Goal: Task Accomplishment & Management: Use online tool/utility

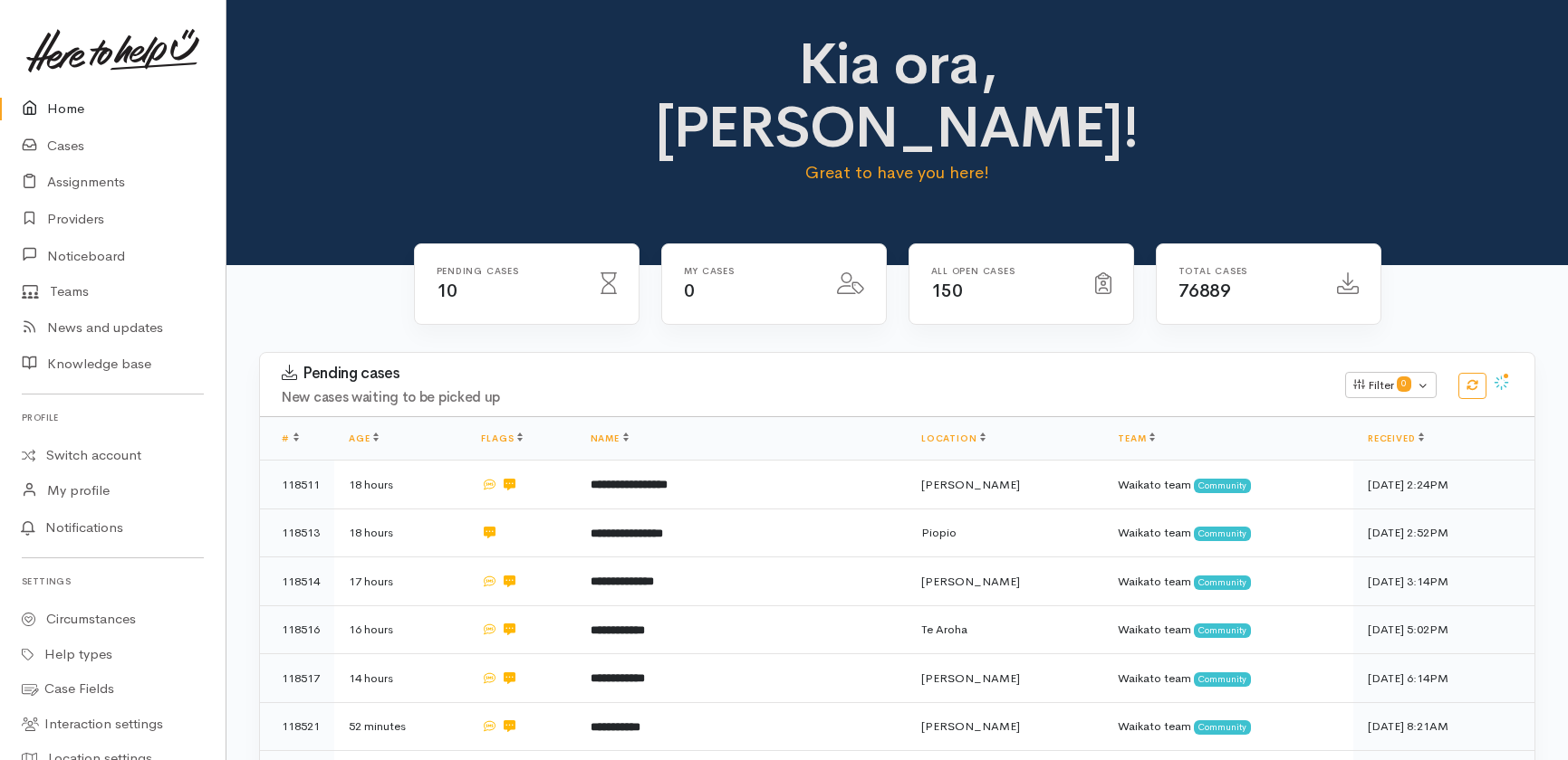
scroll to position [246, 0]
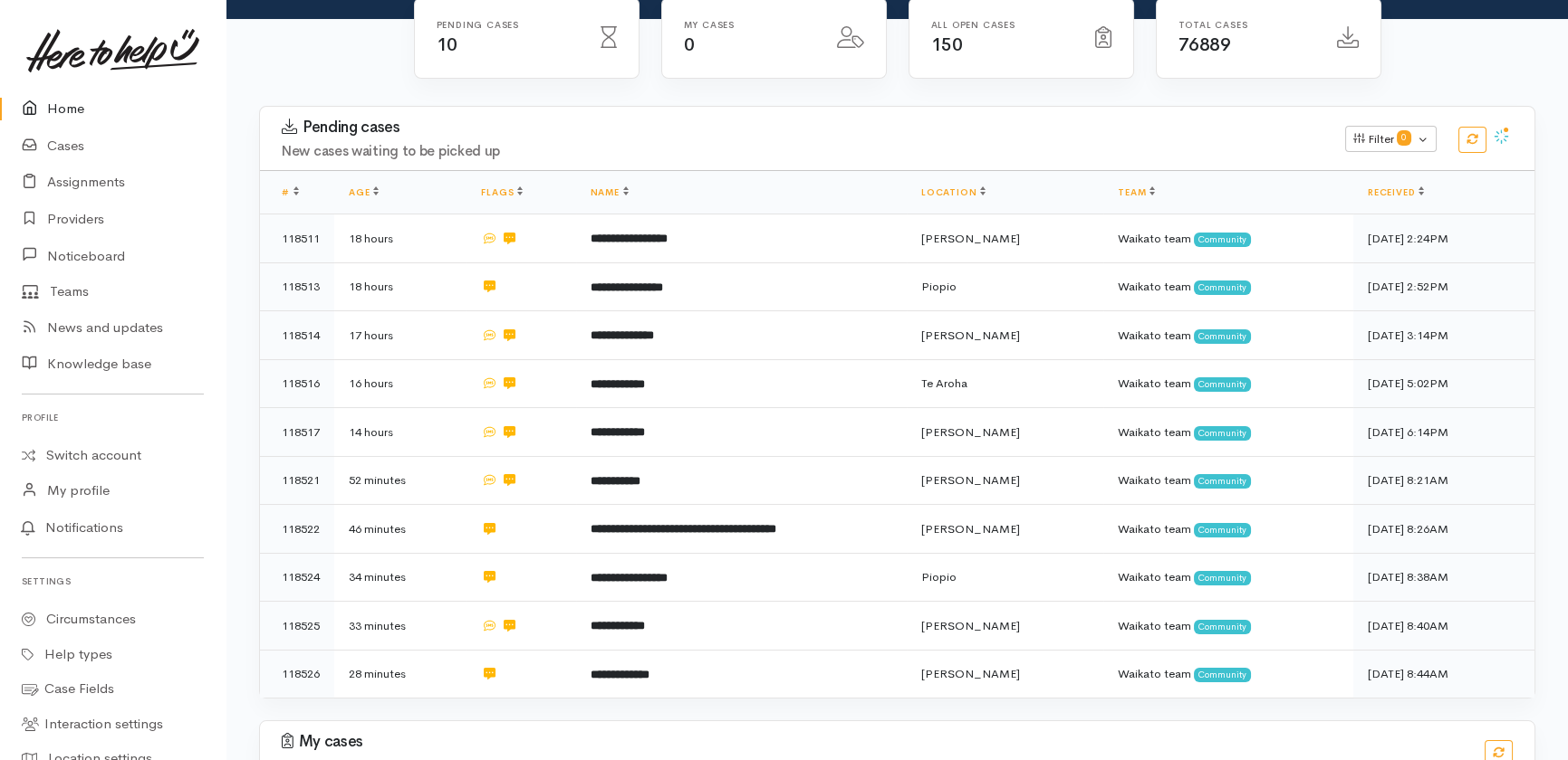
click at [67, 108] on link "Home" at bounding box center [113, 109] width 225 height 37
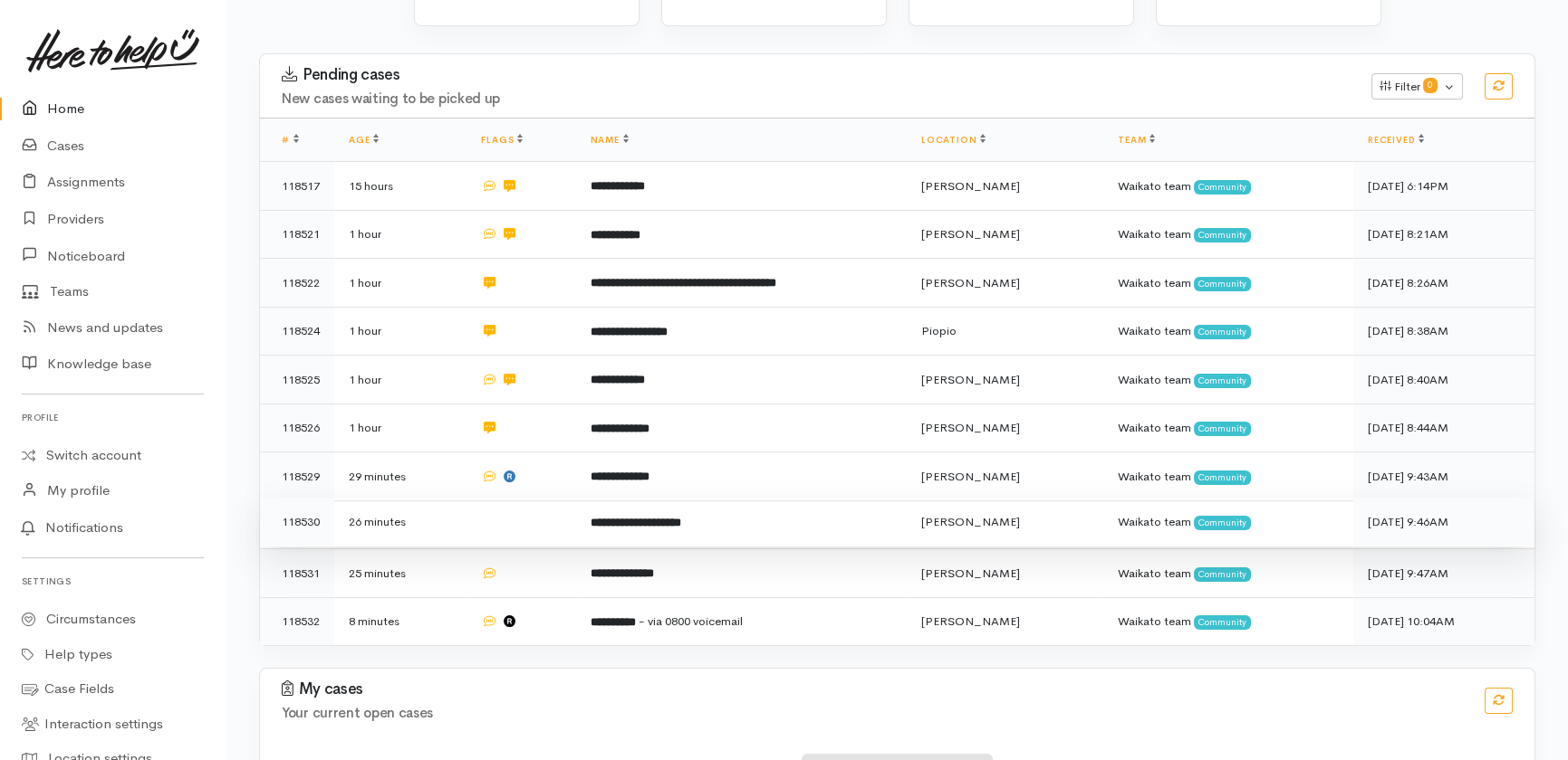
scroll to position [328, 0]
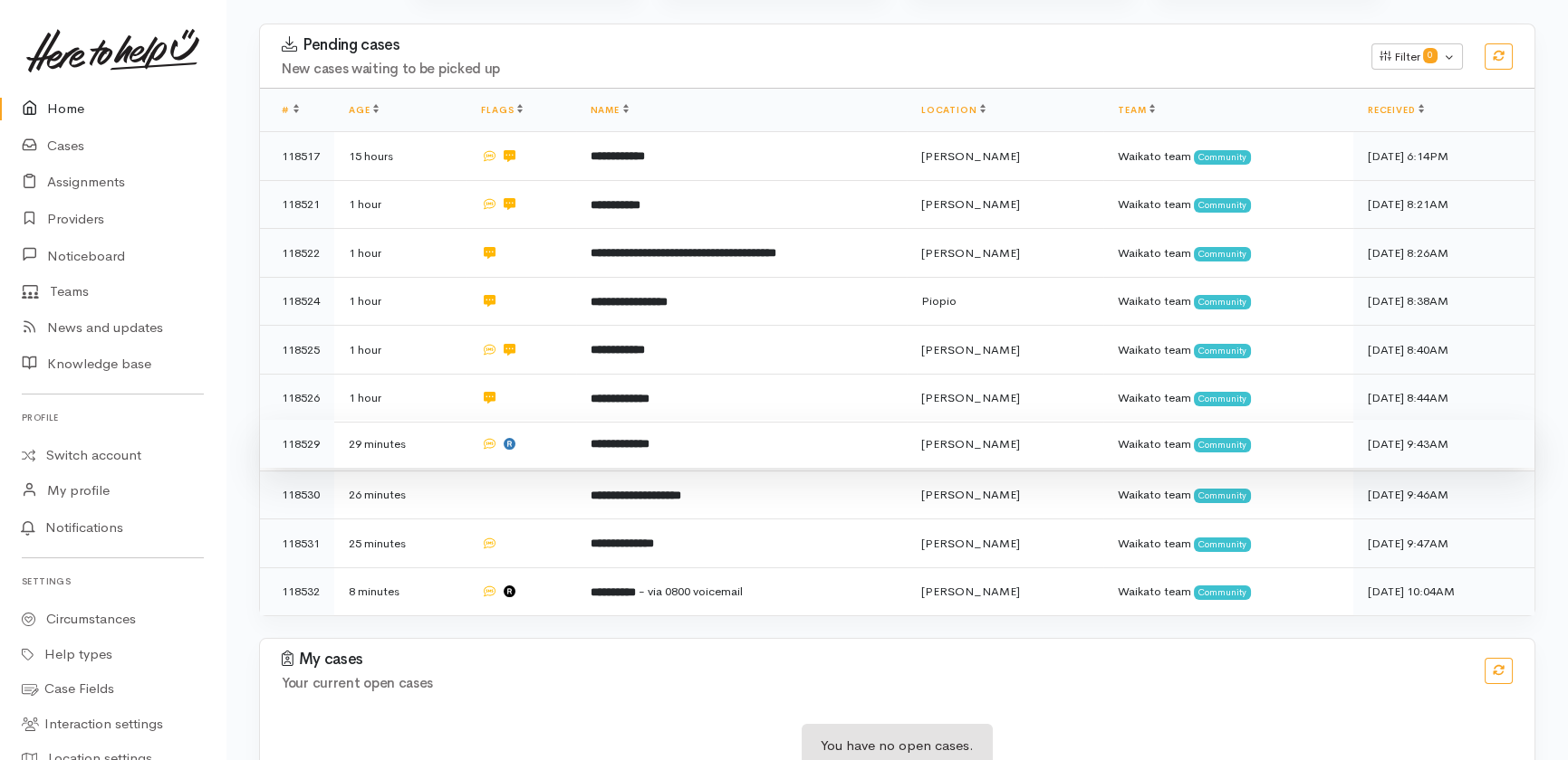
click at [556, 420] on td at bounding box center [521, 444] width 109 height 49
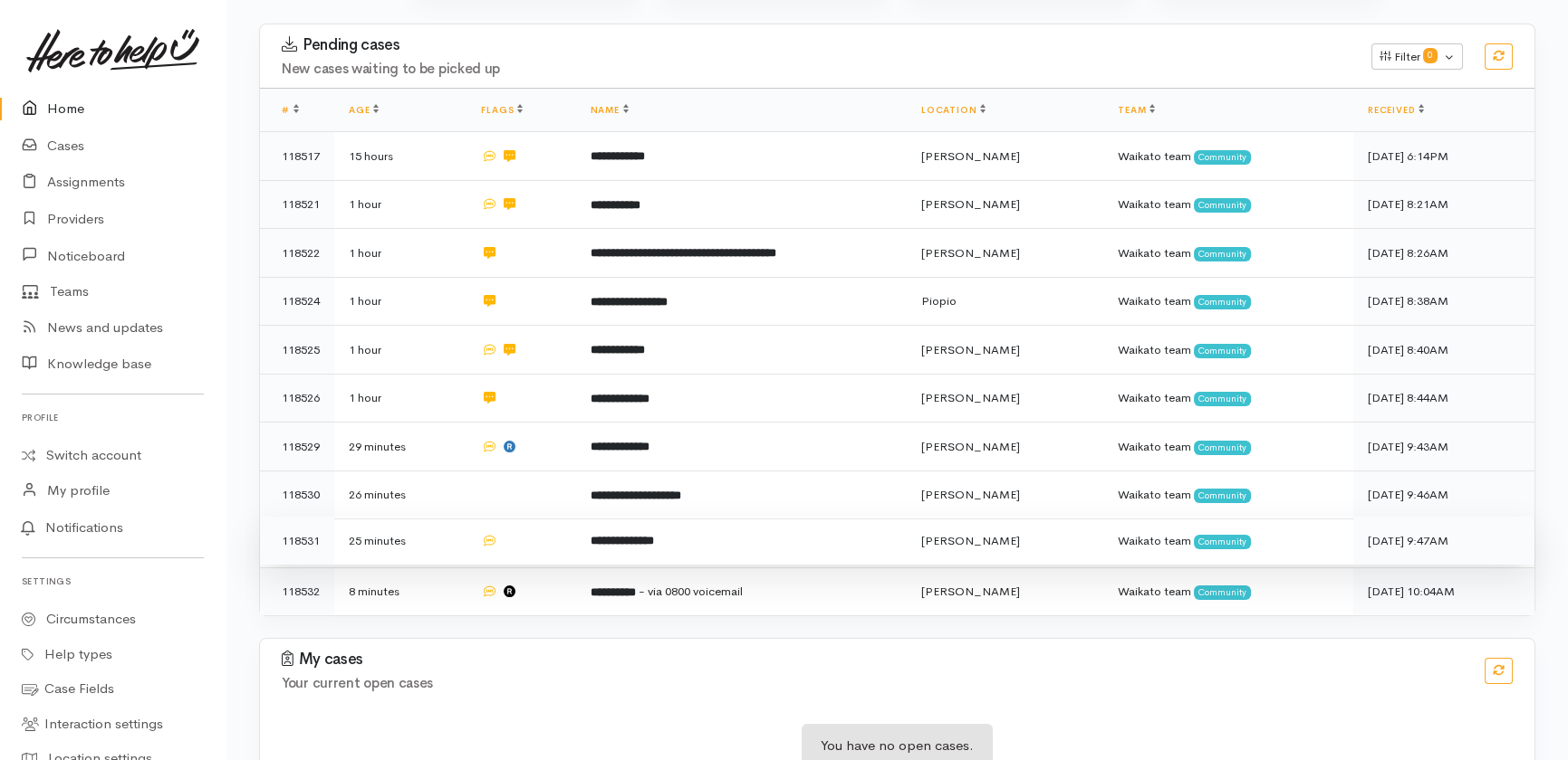
drag, startPoint x: 539, startPoint y: 422, endPoint x: 549, endPoint y: 453, distance: 32.6
click at [539, 470] on td at bounding box center [521, 494] width 109 height 49
click at [537, 517] on td at bounding box center [521, 540] width 109 height 49
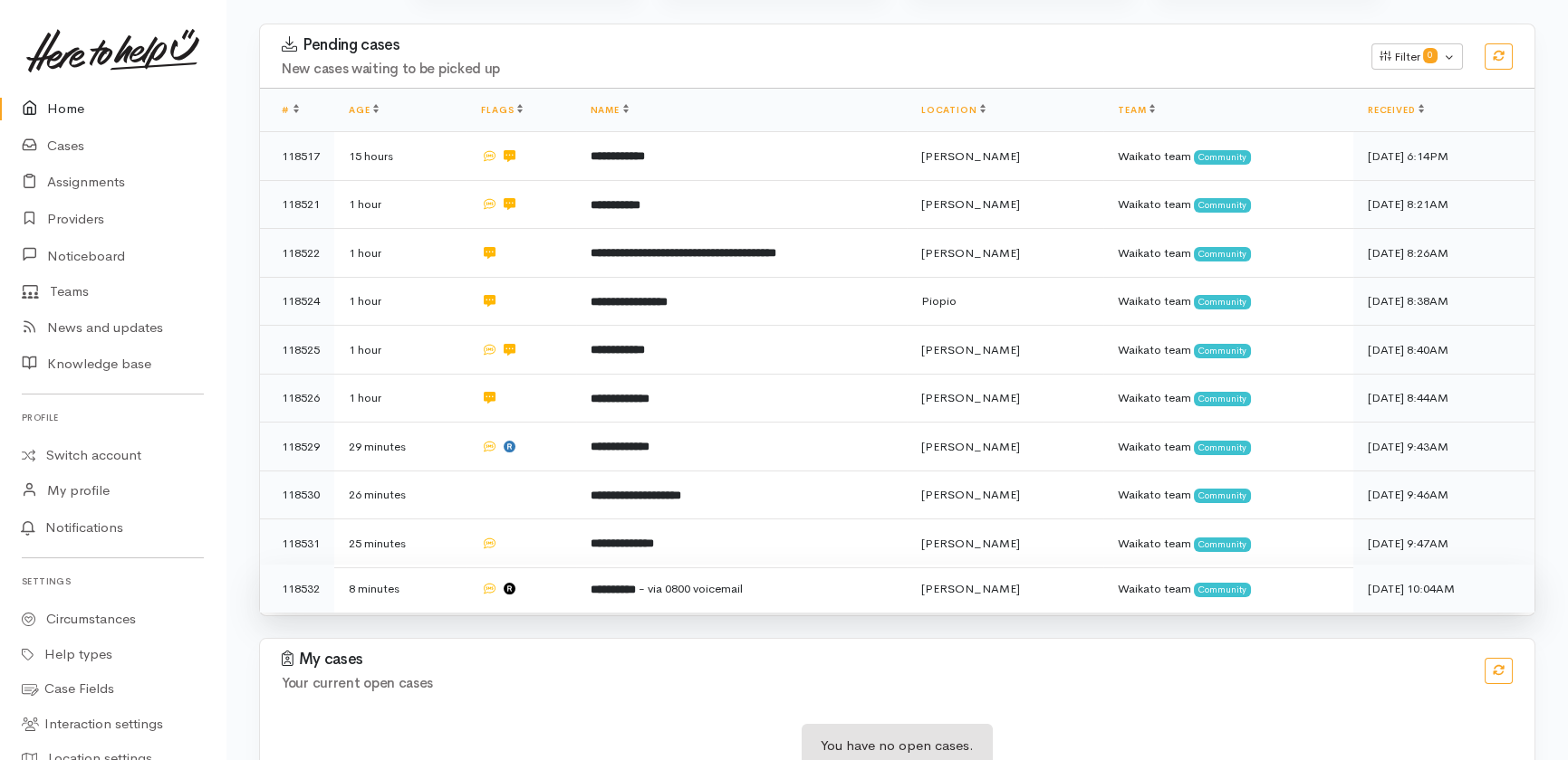
click at [550, 564] on td at bounding box center [521, 588] width 109 height 48
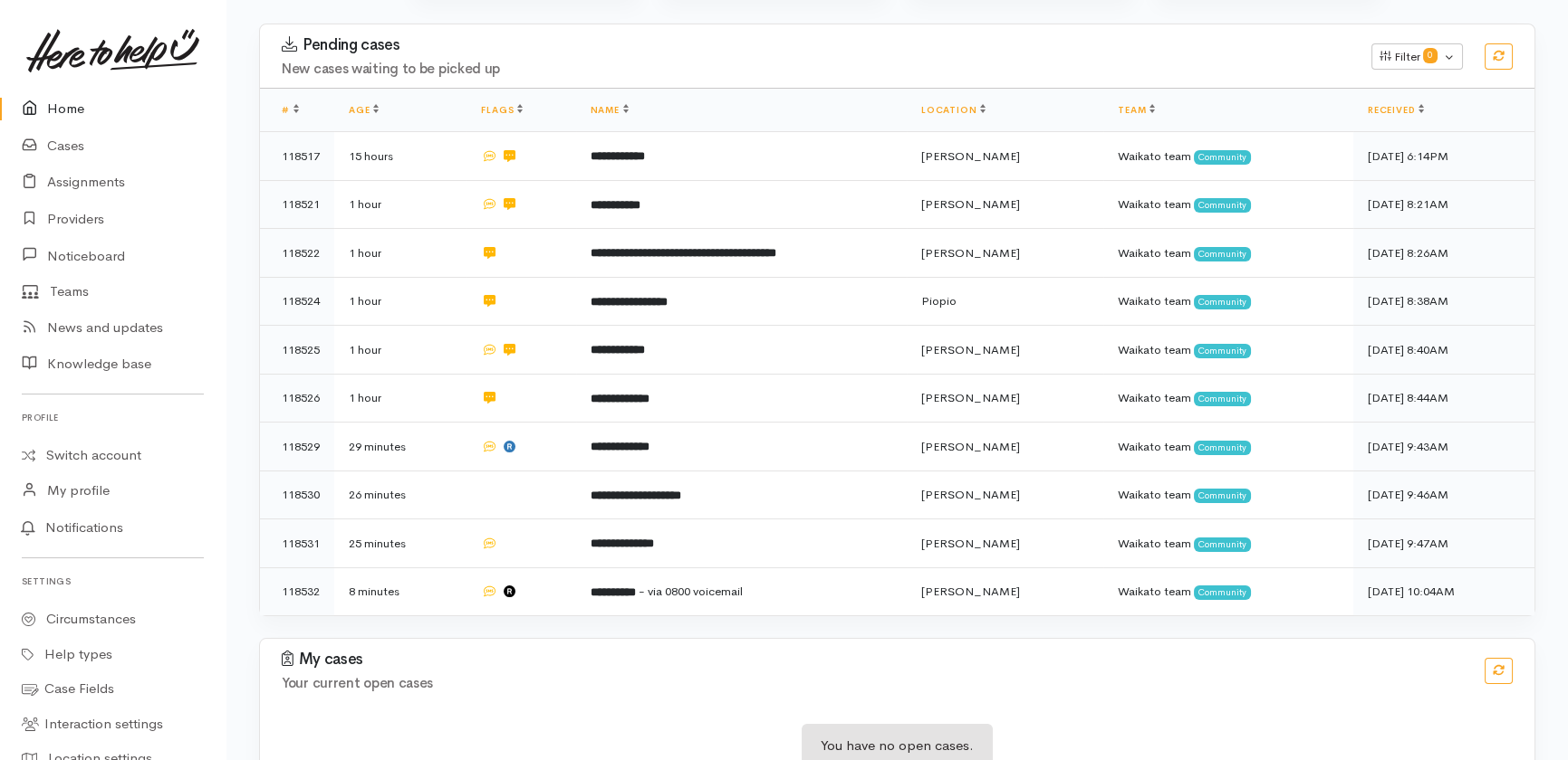
click at [65, 105] on link "Home" at bounding box center [113, 109] width 225 height 37
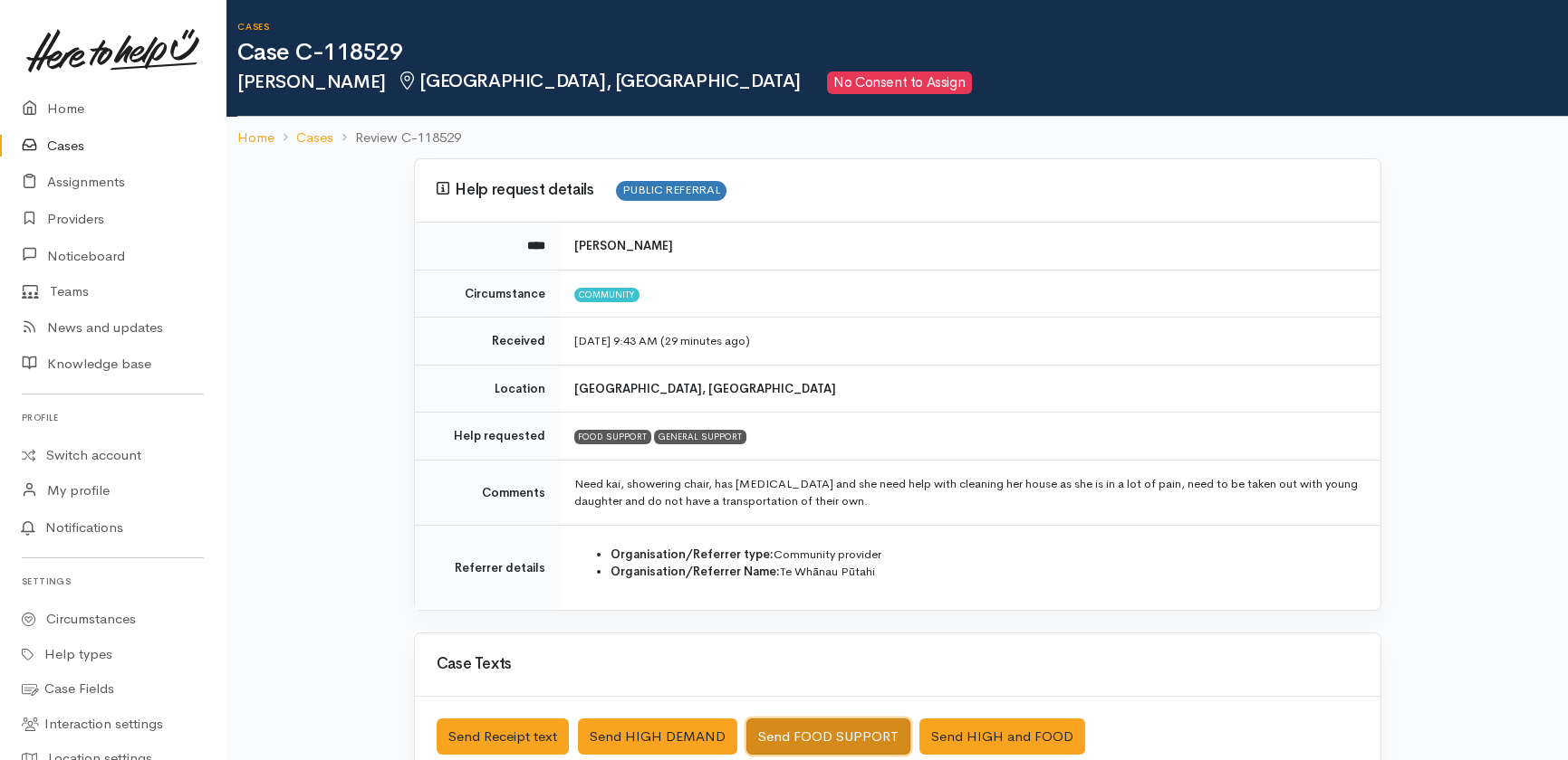
click at [836, 739] on button "Send FOOD SUPPORT" at bounding box center [829, 737] width 164 height 37
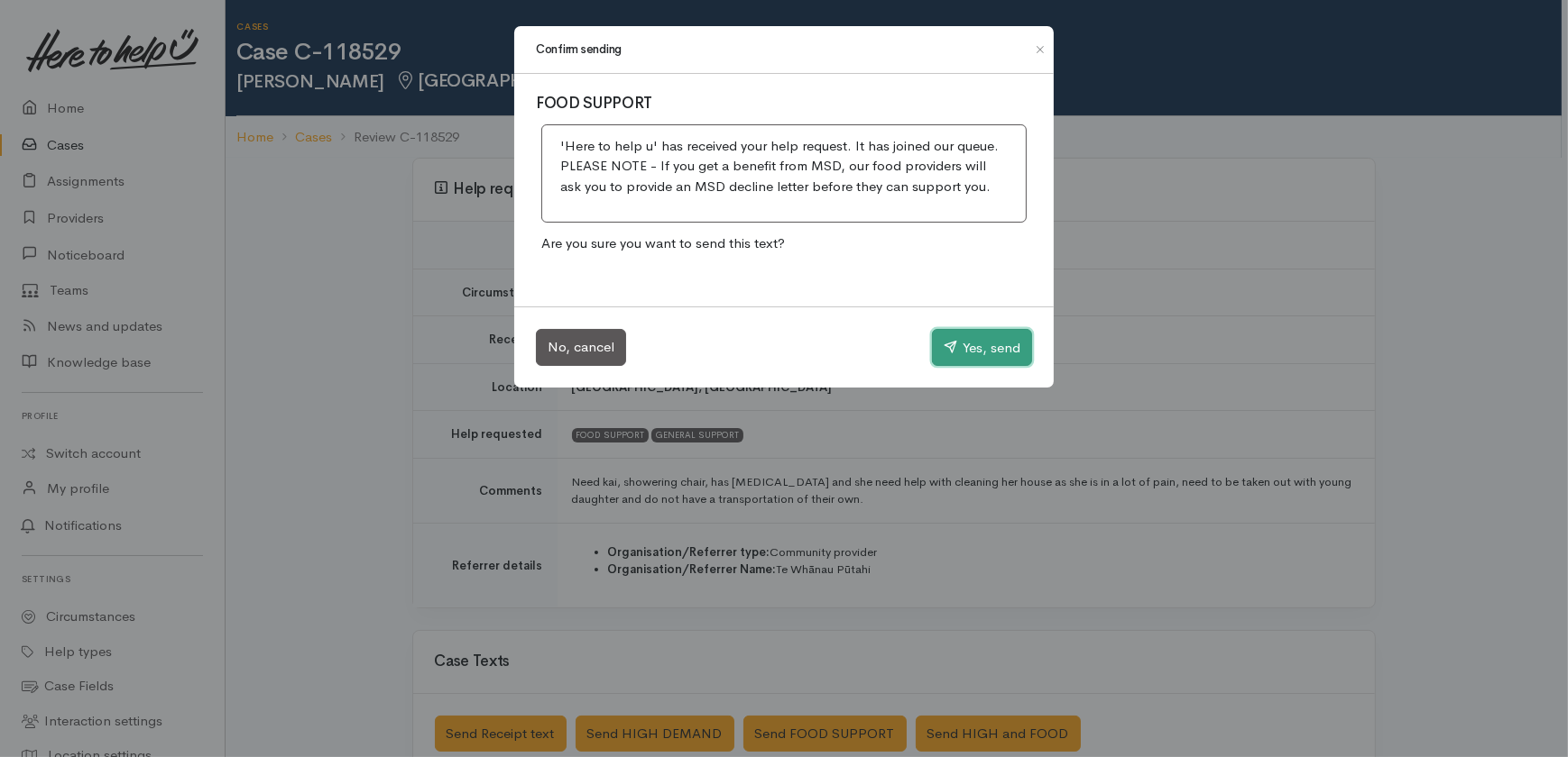
click at [991, 354] on button "Yes, send" at bounding box center [982, 347] width 100 height 38
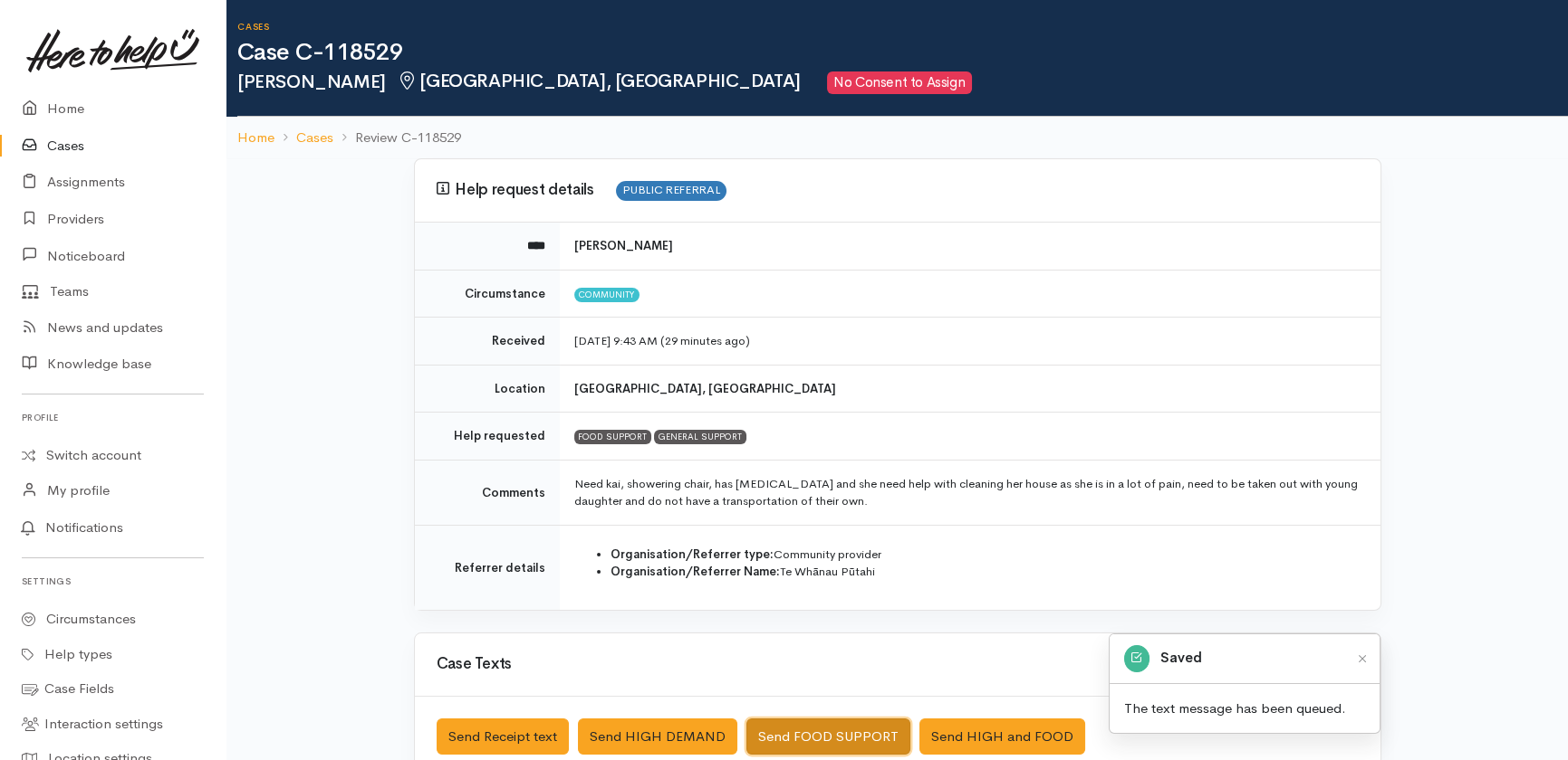
scroll to position [81, 0]
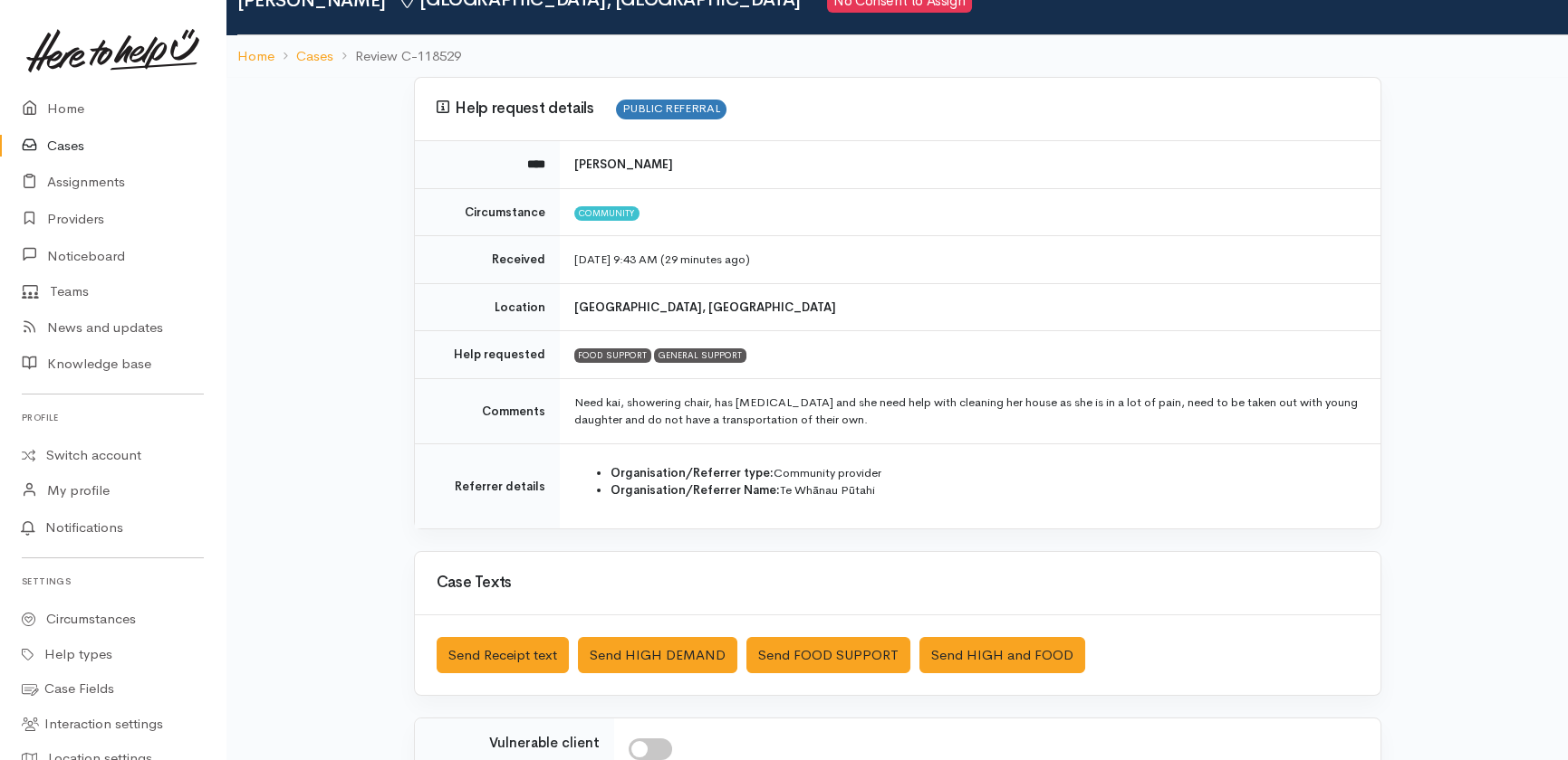
click at [657, 742] on input "checkbox" at bounding box center [650, 750] width 43 height 22
checkbox input "true"
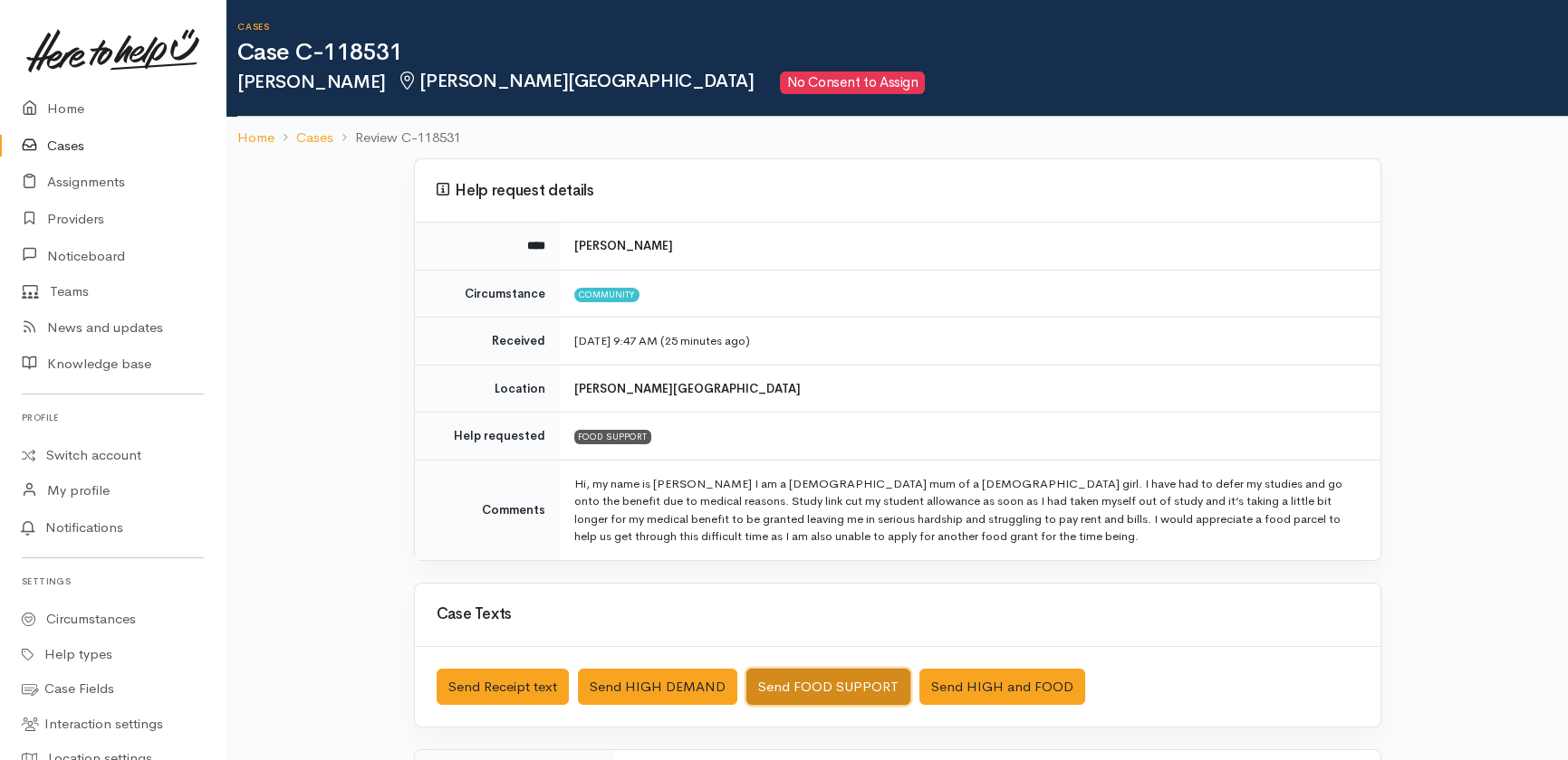
click at [820, 686] on button "Send FOOD SUPPORT" at bounding box center [829, 687] width 164 height 37
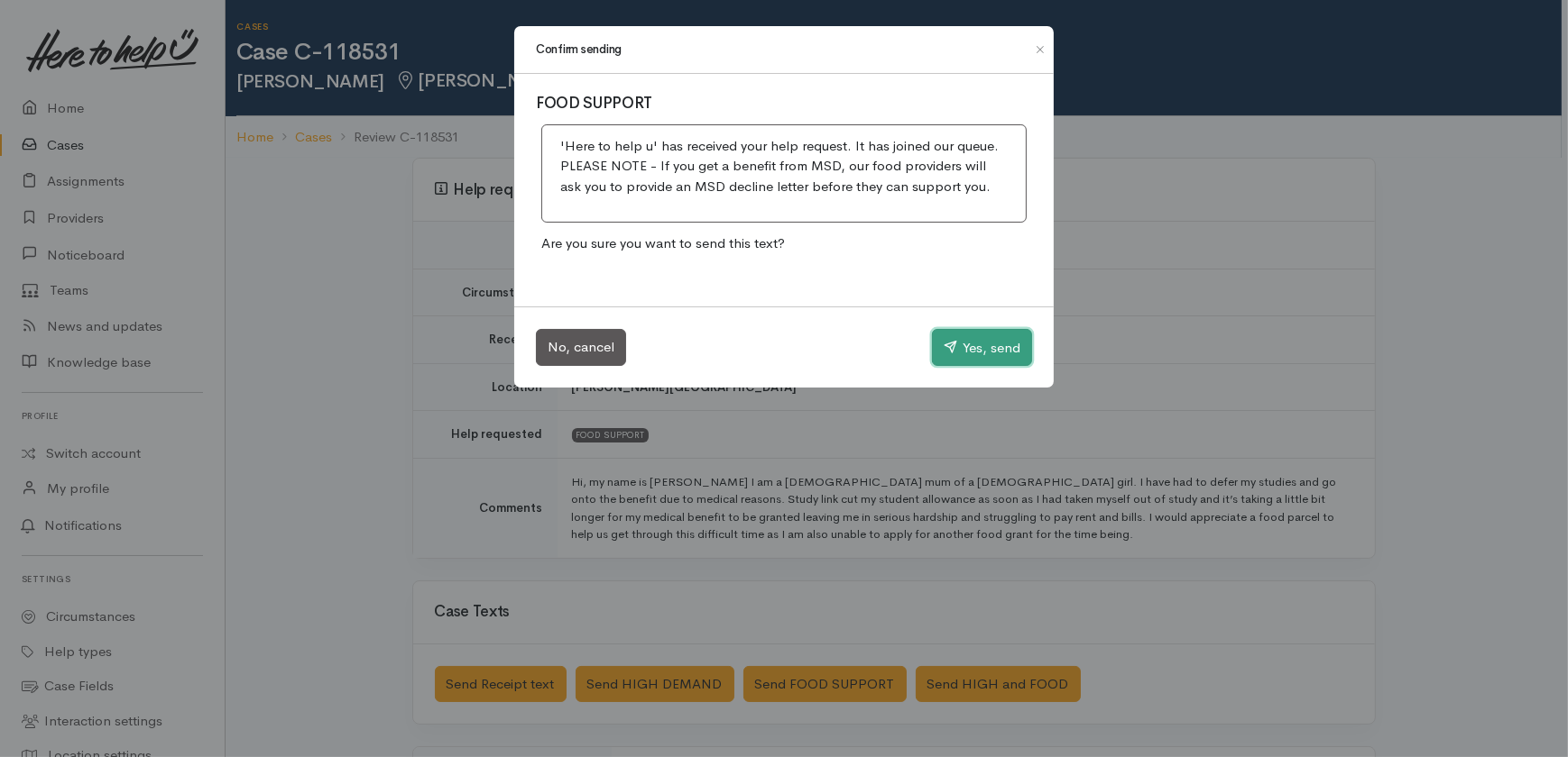
click at [992, 343] on button "Yes, send" at bounding box center [982, 347] width 100 height 38
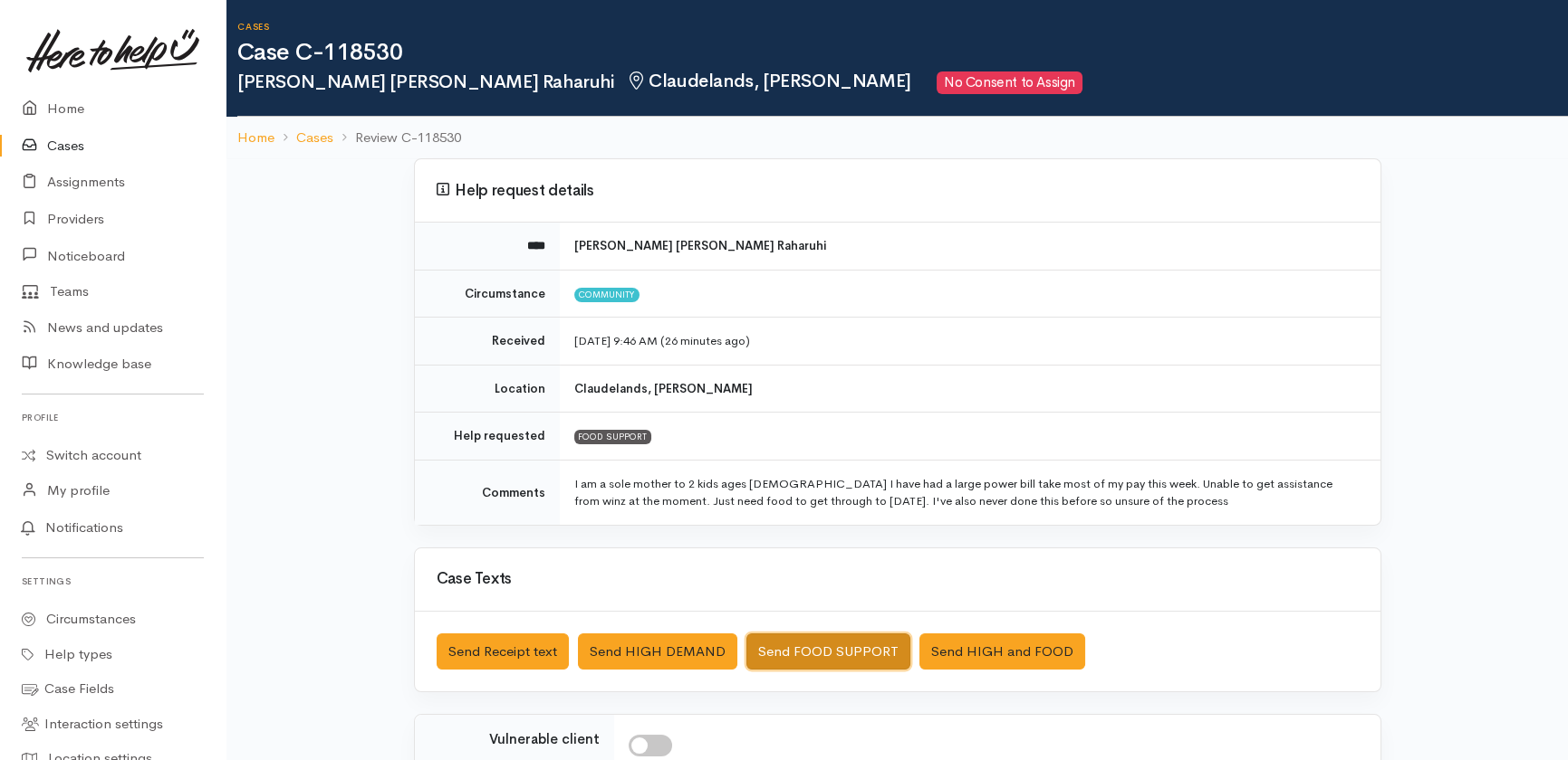
click at [857, 644] on button "Send FOOD SUPPORT" at bounding box center [829, 652] width 164 height 37
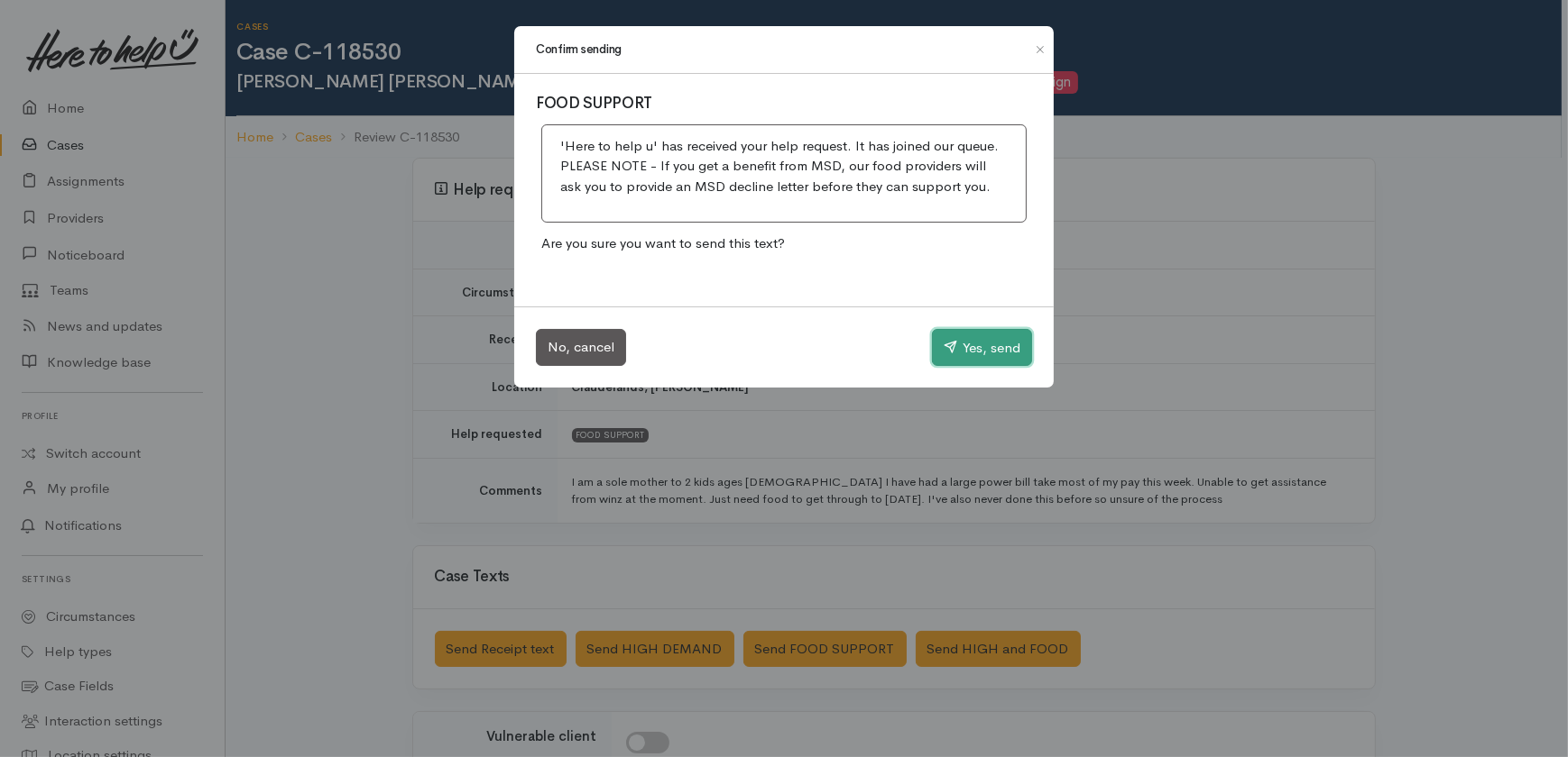
click at [975, 344] on button "Yes, send" at bounding box center [982, 347] width 100 height 38
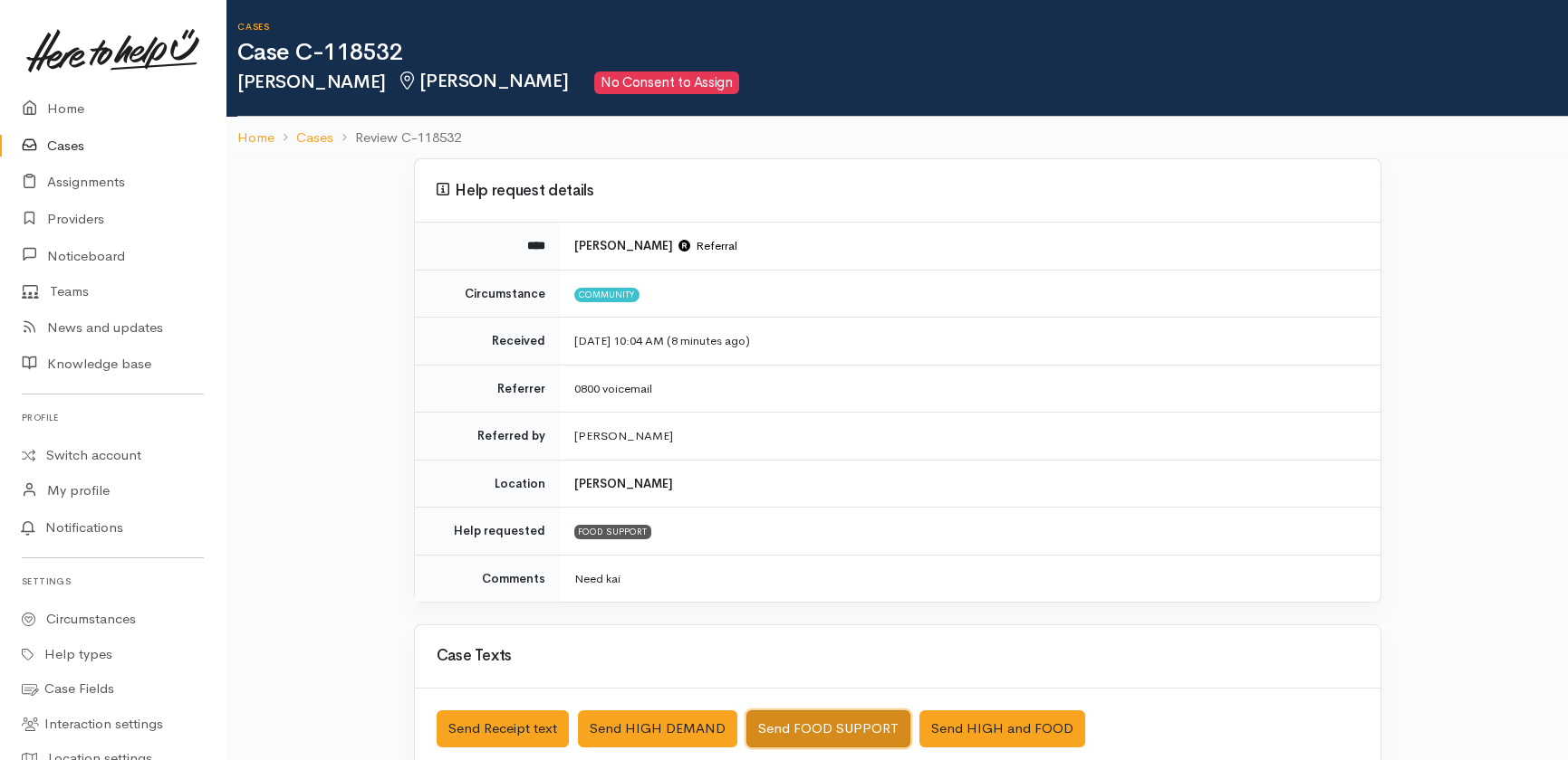
click at [805, 722] on button "Send FOOD SUPPORT" at bounding box center [829, 729] width 164 height 37
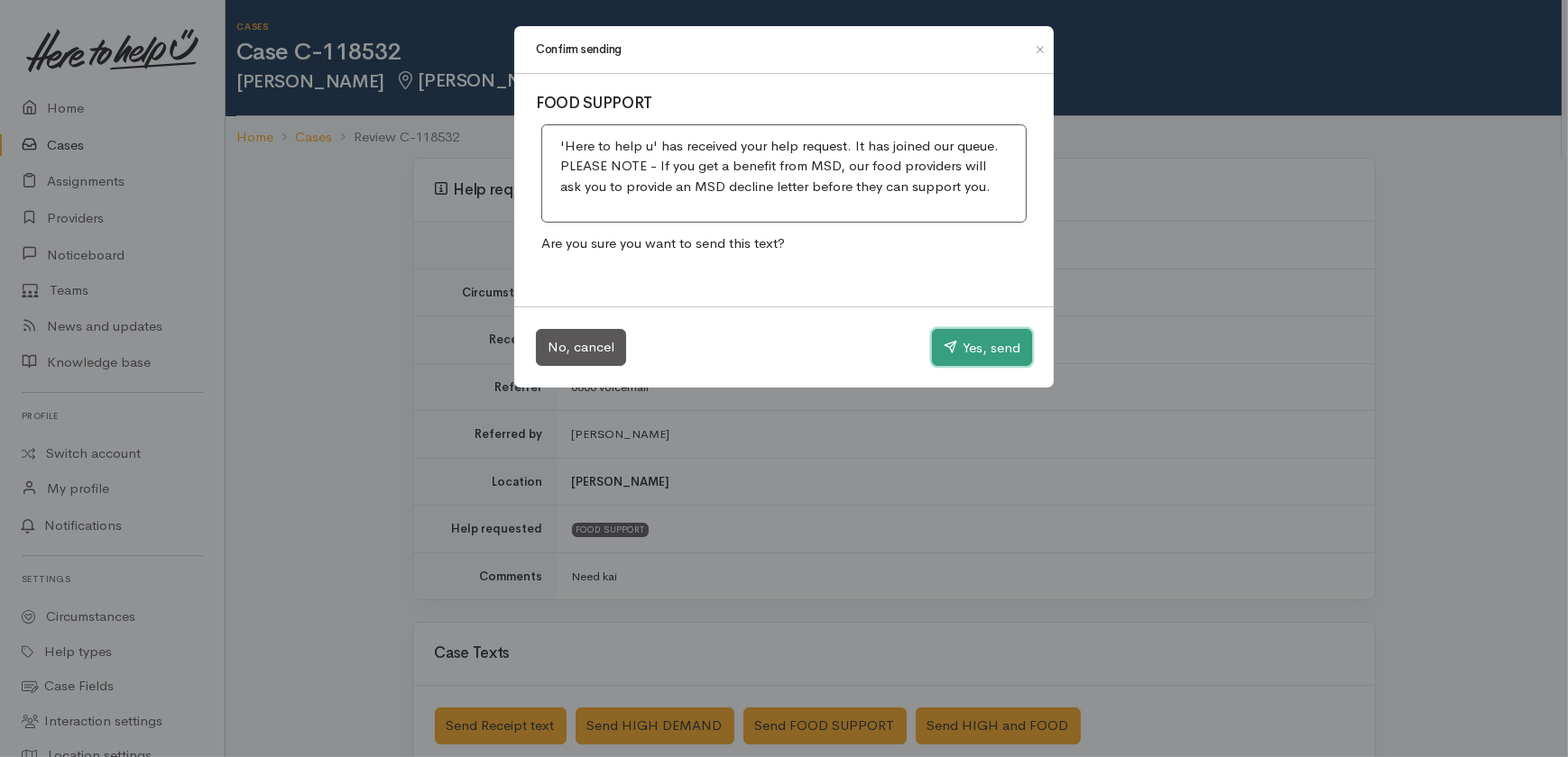
click at [992, 329] on button "Yes, send" at bounding box center [982, 347] width 100 height 38
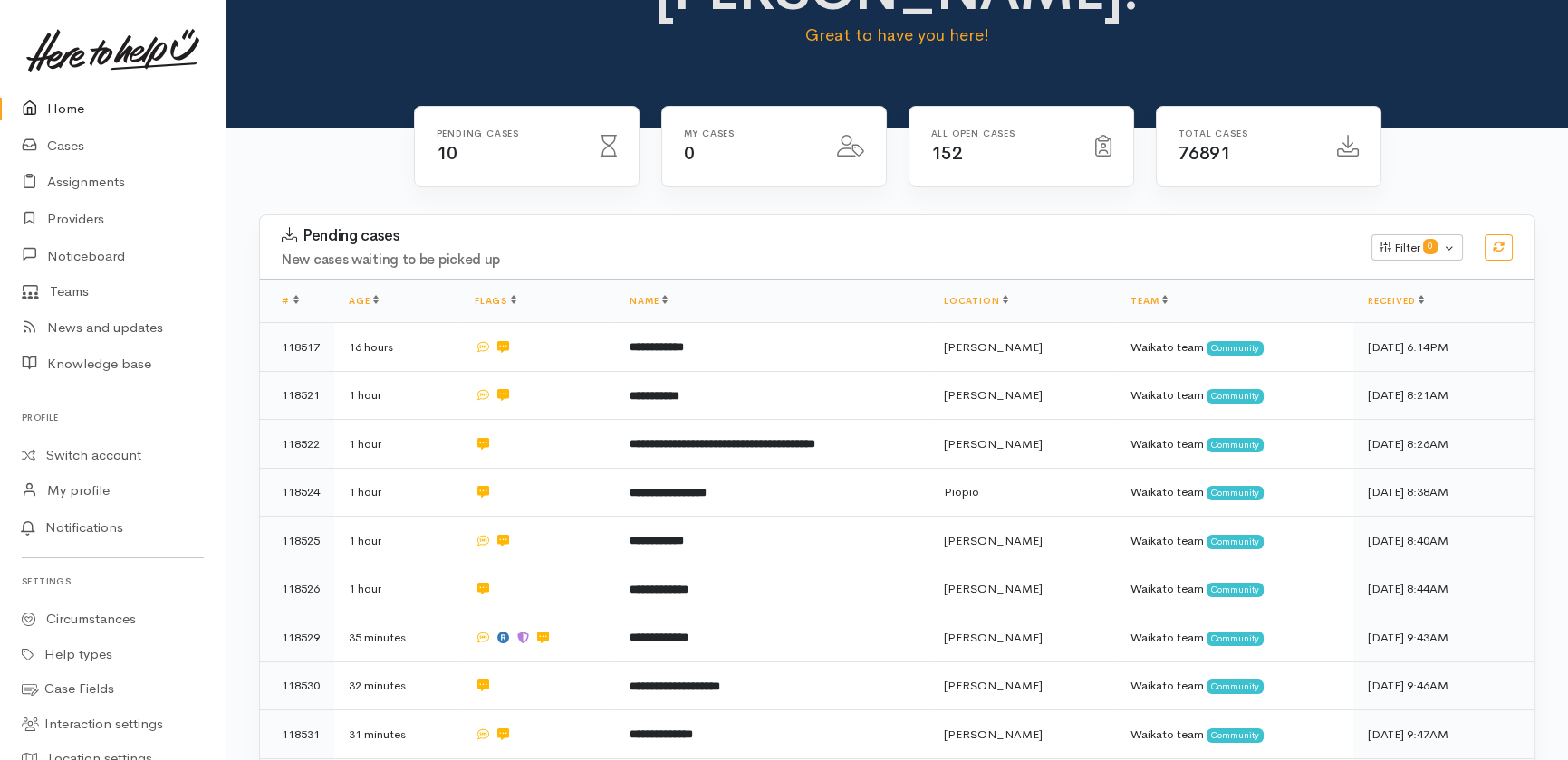
scroll to position [328, 0]
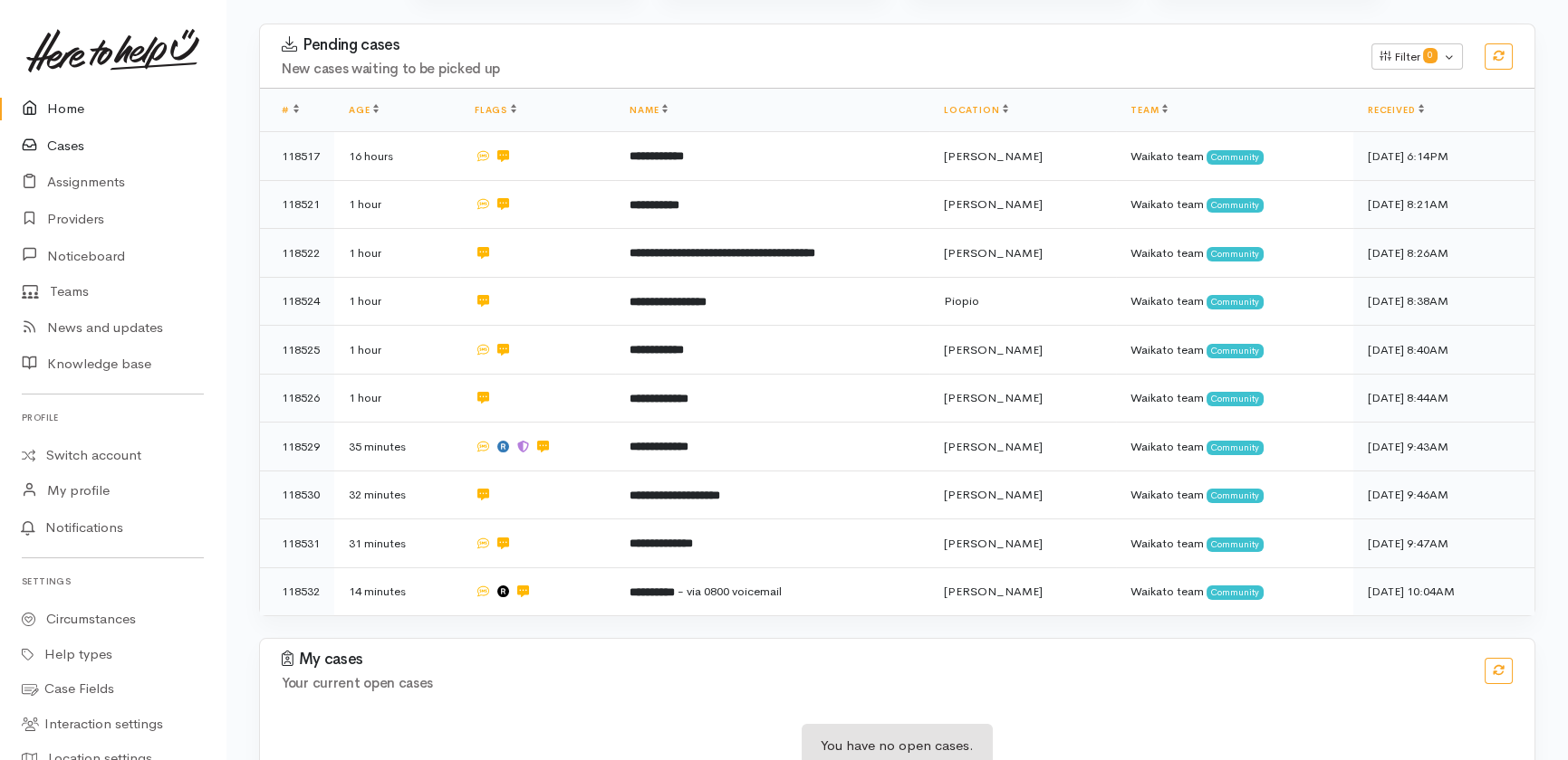
click at [66, 145] on link "Cases" at bounding box center [113, 146] width 225 height 37
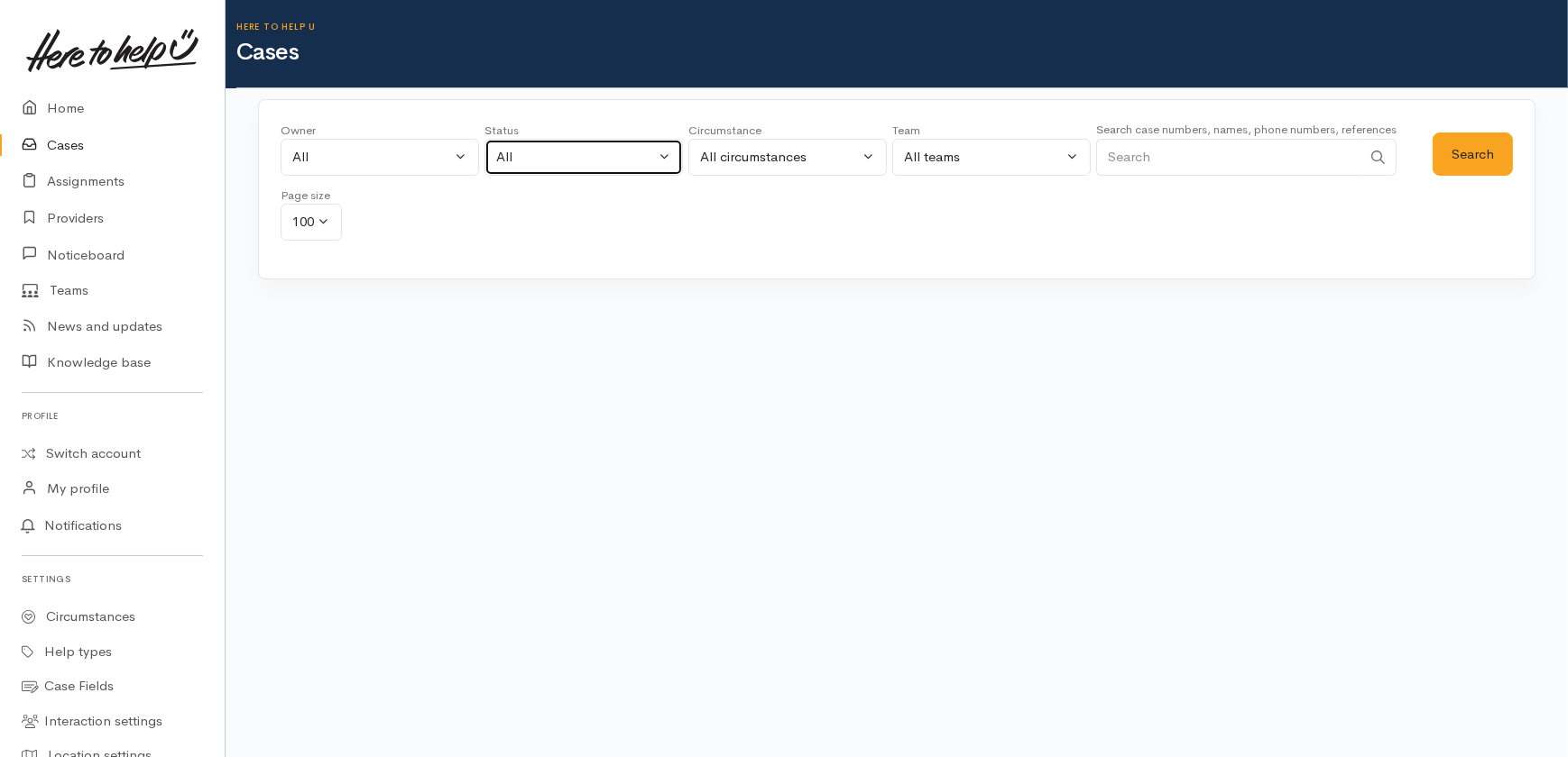
click at [527, 147] on div "All" at bounding box center [575, 157] width 159 height 21
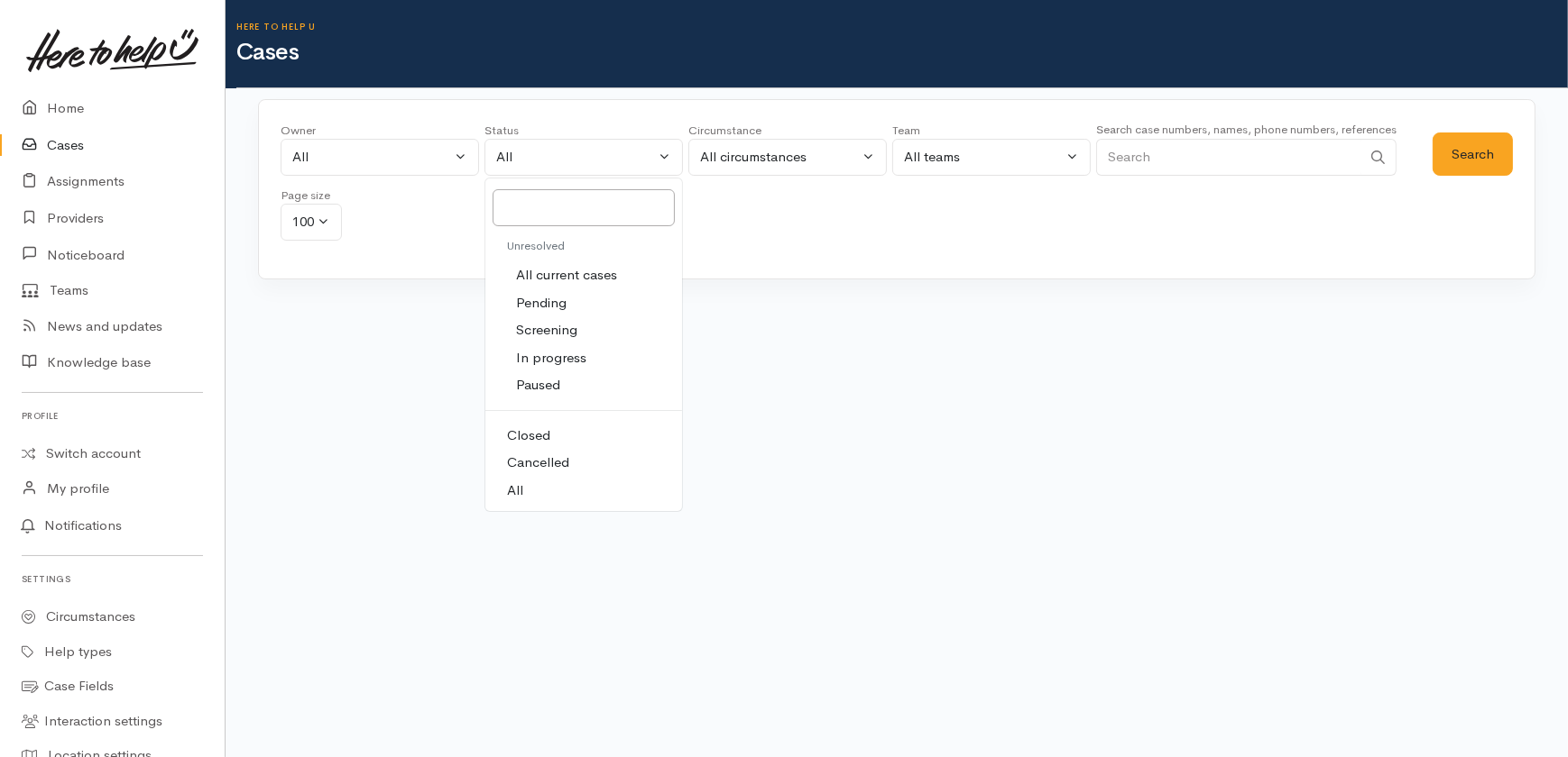
click at [578, 277] on span "All current cases" at bounding box center [566, 276] width 101 height 21
select select "Unresolved"
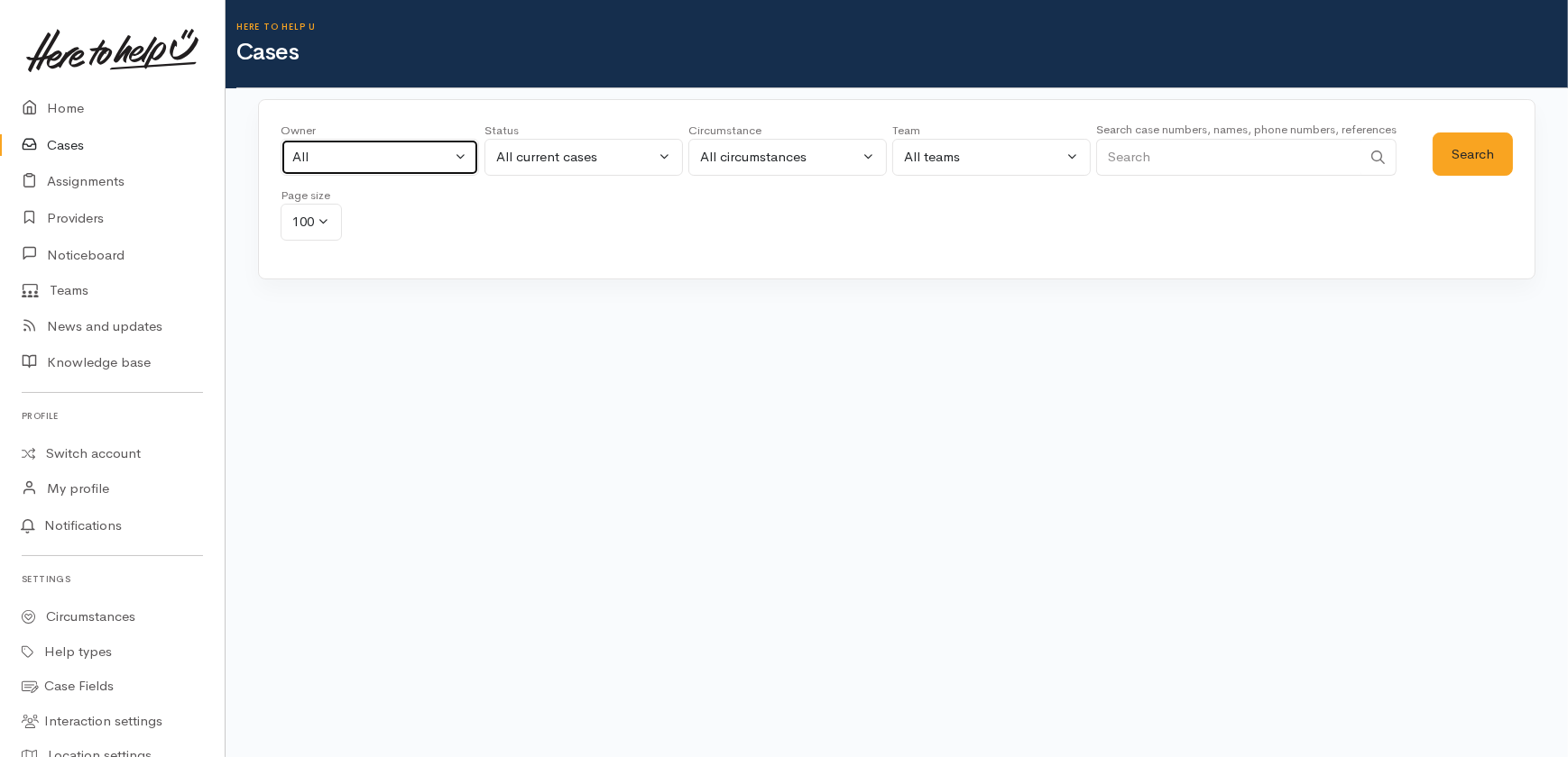
click at [365, 158] on div "All" at bounding box center [371, 157] width 159 height 21
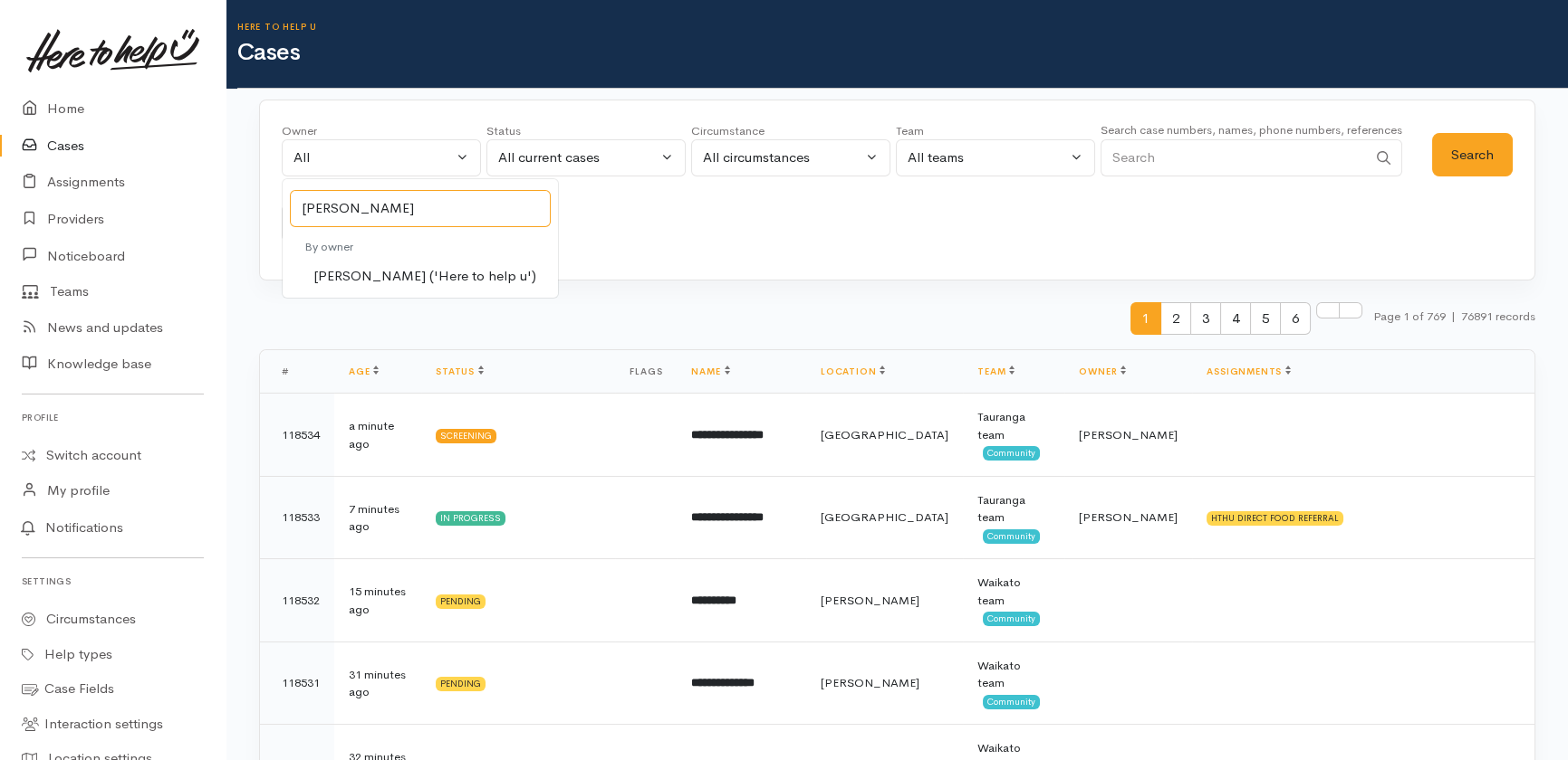
type input "katarina"
click at [398, 274] on span "Katarina Daly ('Here to help u')" at bounding box center [425, 277] width 222 height 21
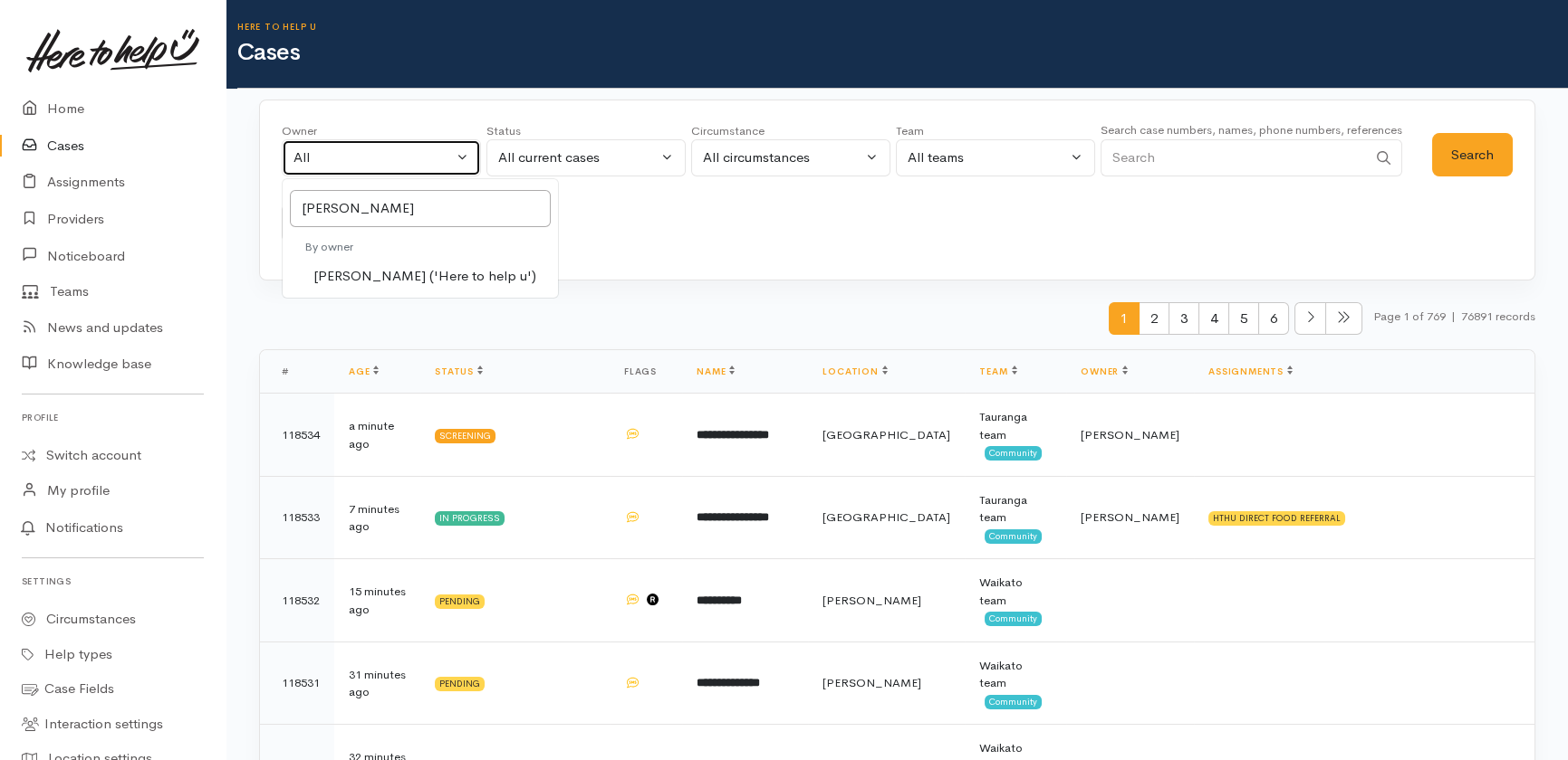
select select "1252"
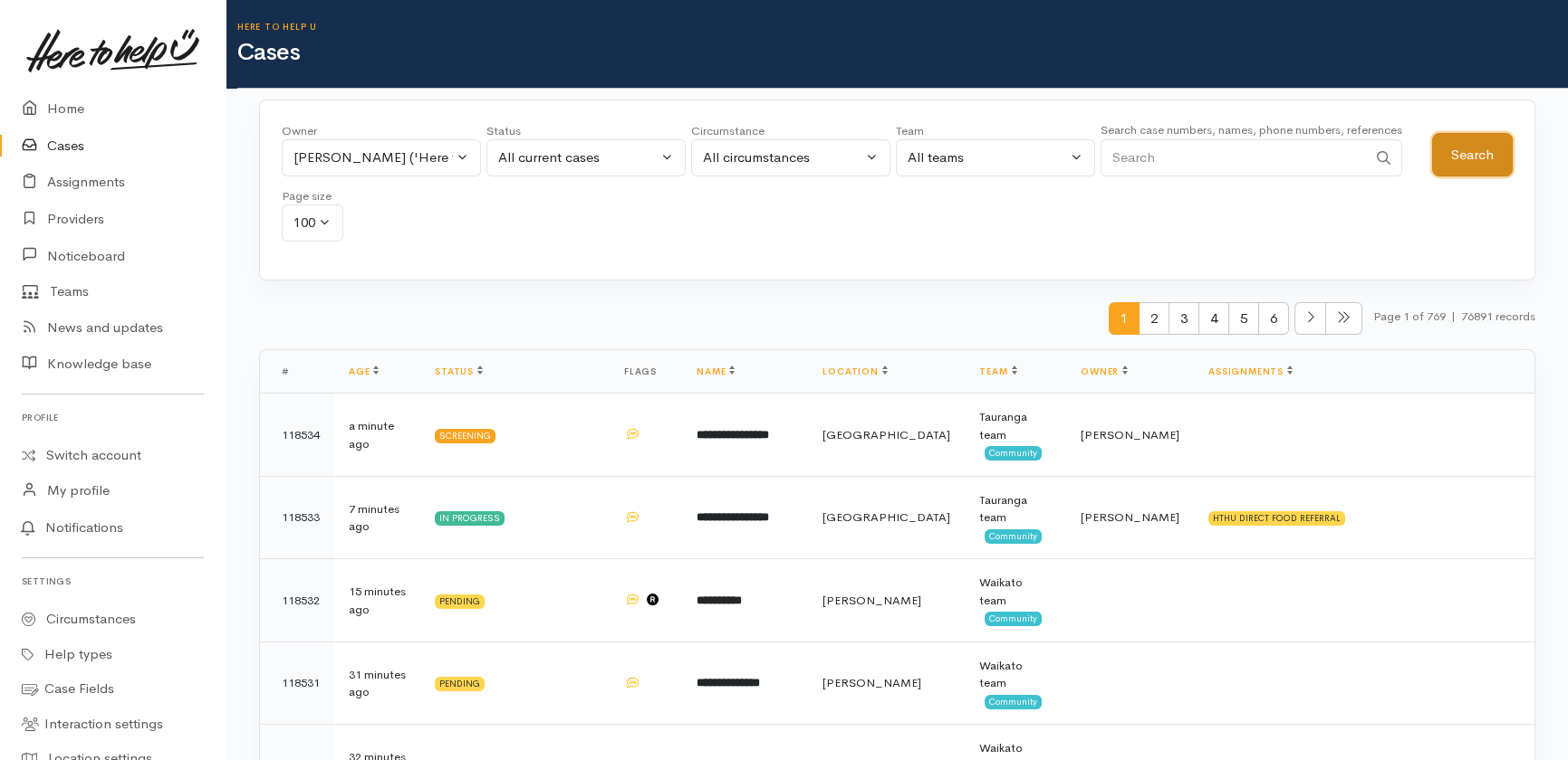
click at [1482, 152] on button "Search" at bounding box center [1471, 155] width 80 height 44
